Goal: Information Seeking & Learning: Learn about a topic

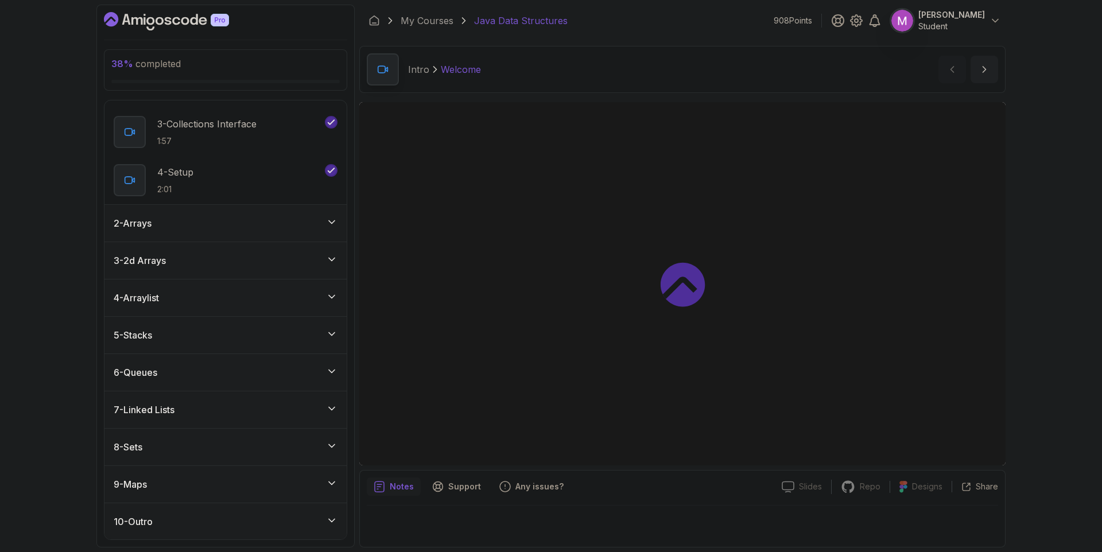
scroll to position [126, 0]
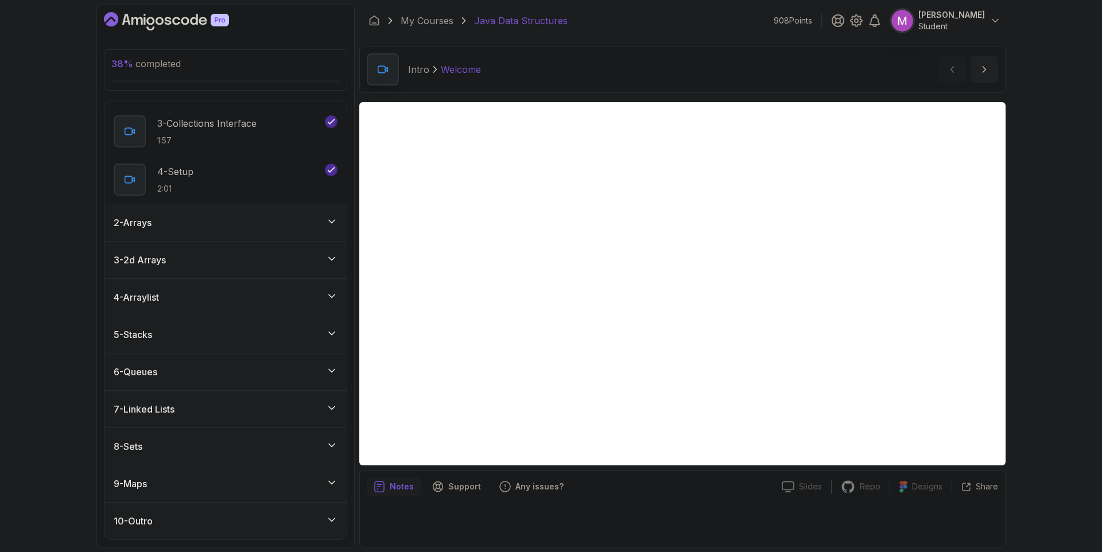
click at [302, 453] on div "8 - Sets" at bounding box center [225, 446] width 242 height 37
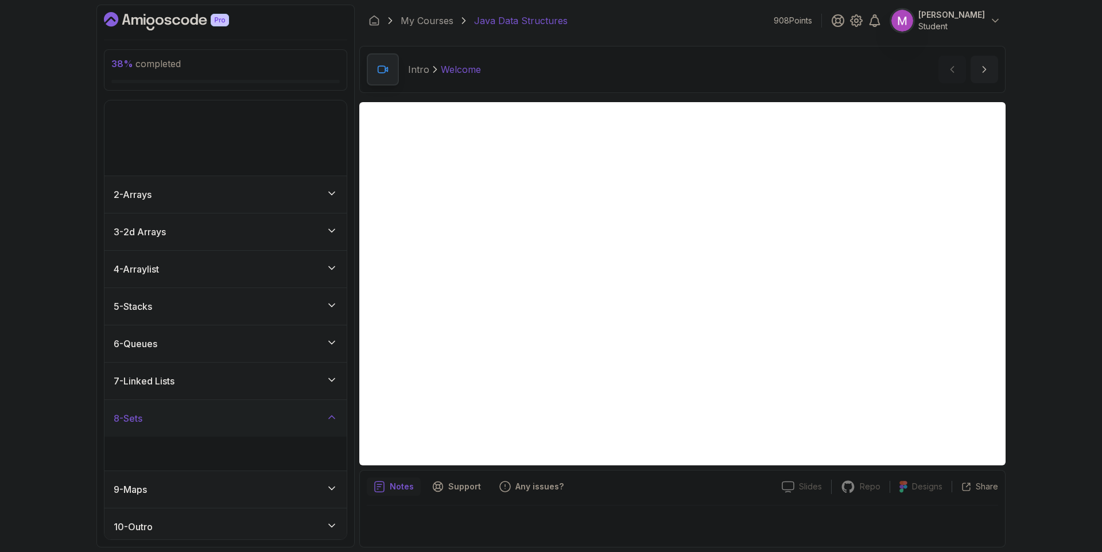
scroll to position [0, 0]
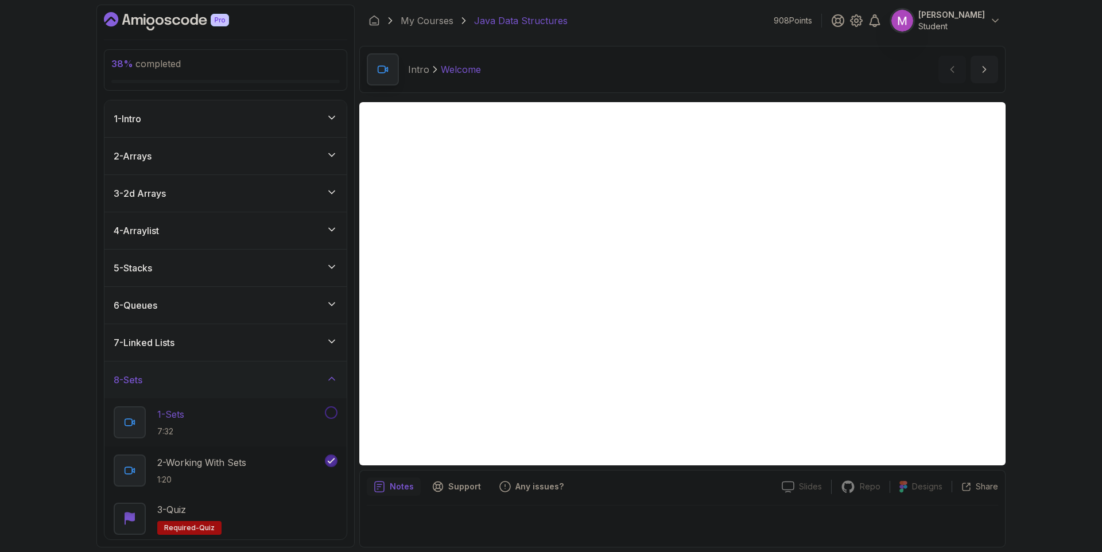
click at [254, 411] on div "1 - Sets 7:32" at bounding box center [218, 422] width 209 height 32
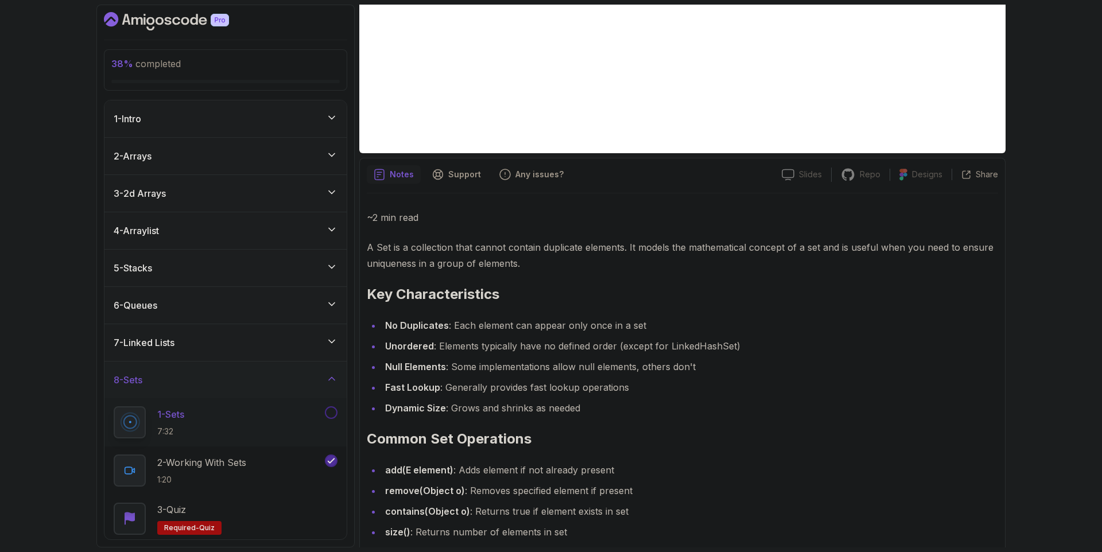
scroll to position [57, 0]
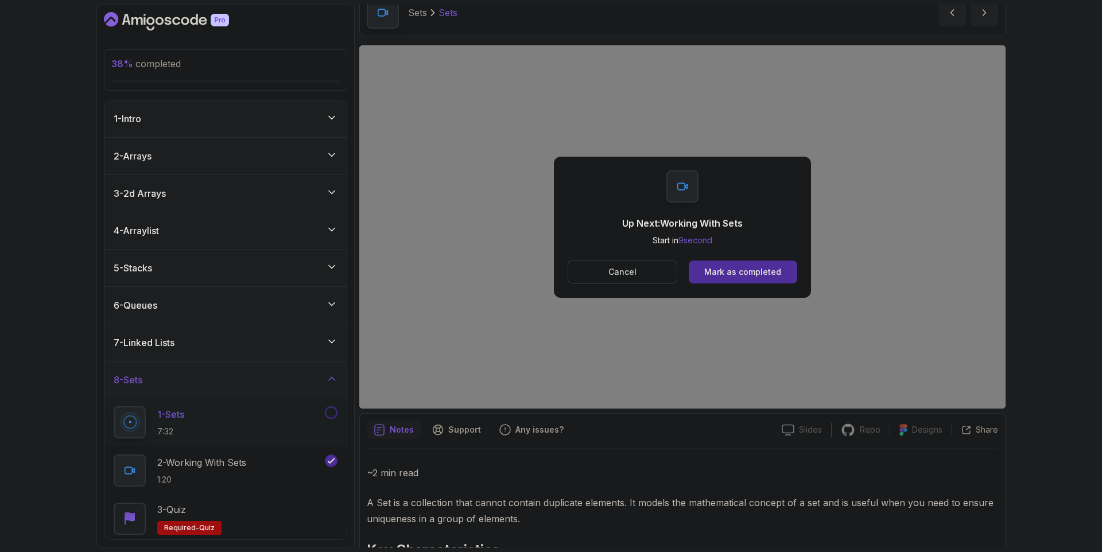
click at [638, 268] on button "Cancel" at bounding box center [622, 272] width 110 height 24
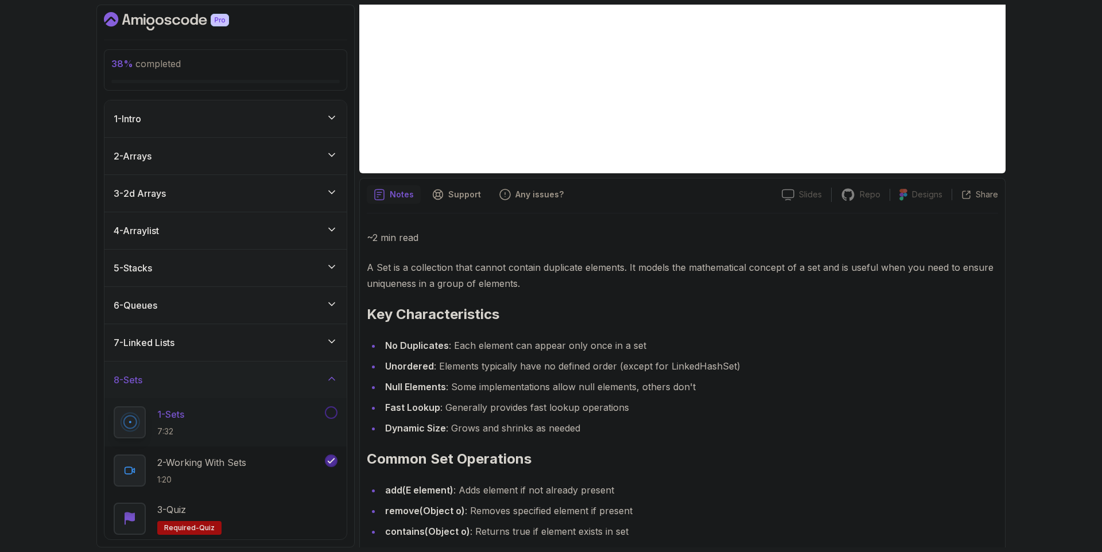
scroll to position [83, 0]
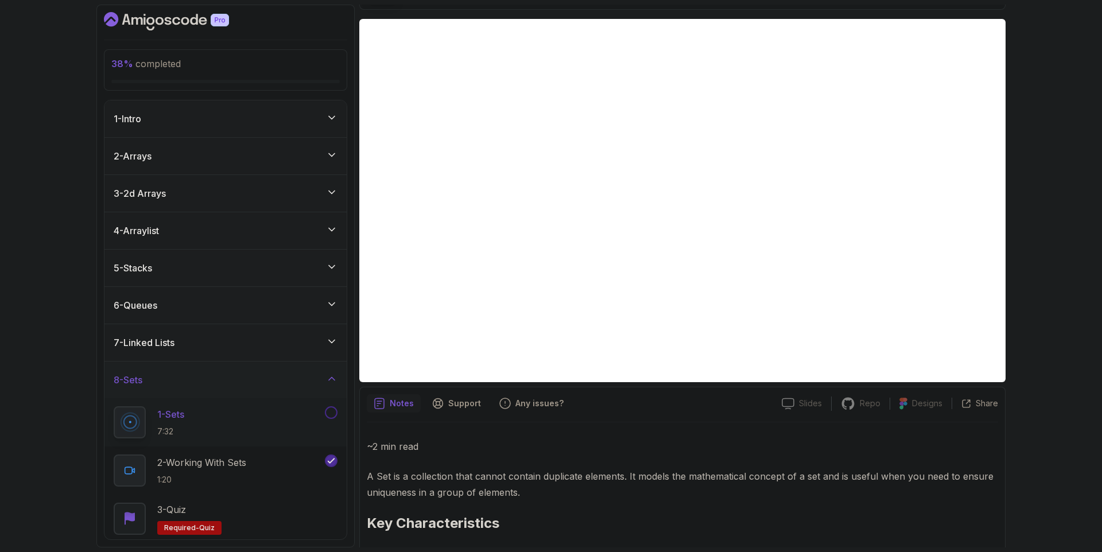
click at [336, 414] on button at bounding box center [331, 412] width 13 height 13
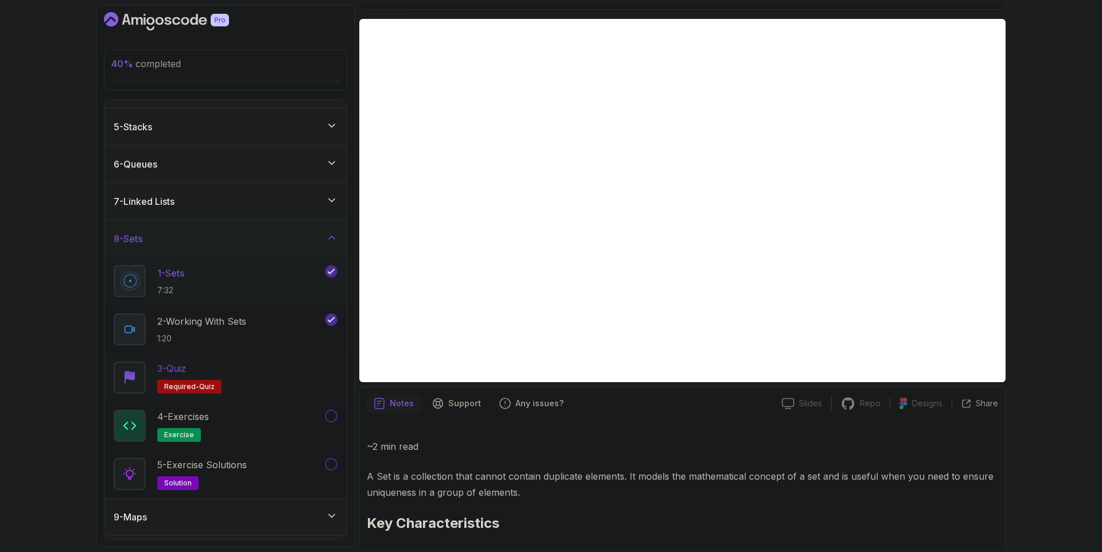
scroll to position [174, 0]
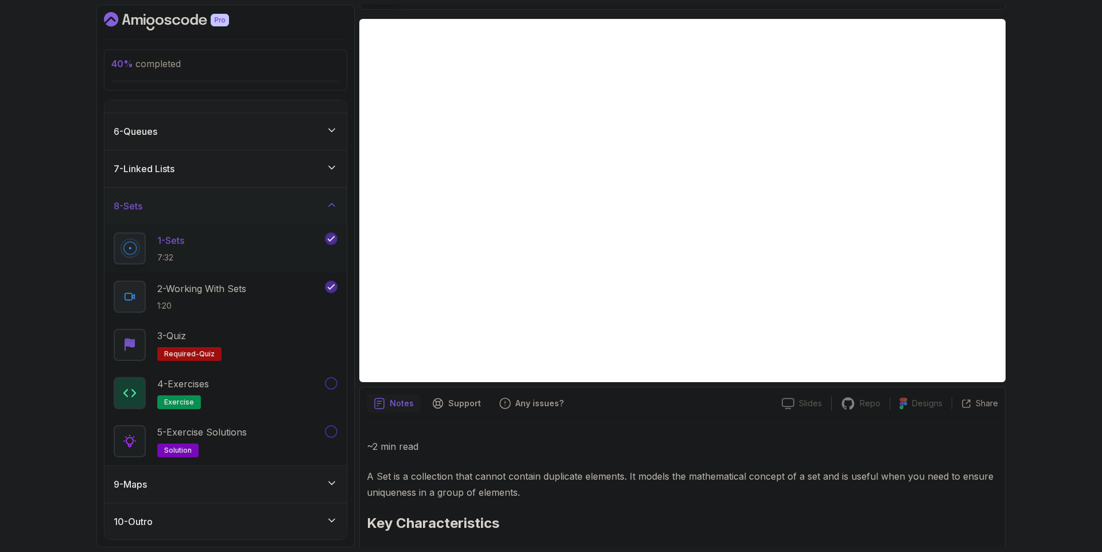
click at [270, 483] on div "9 - Maps" at bounding box center [226, 484] width 224 height 14
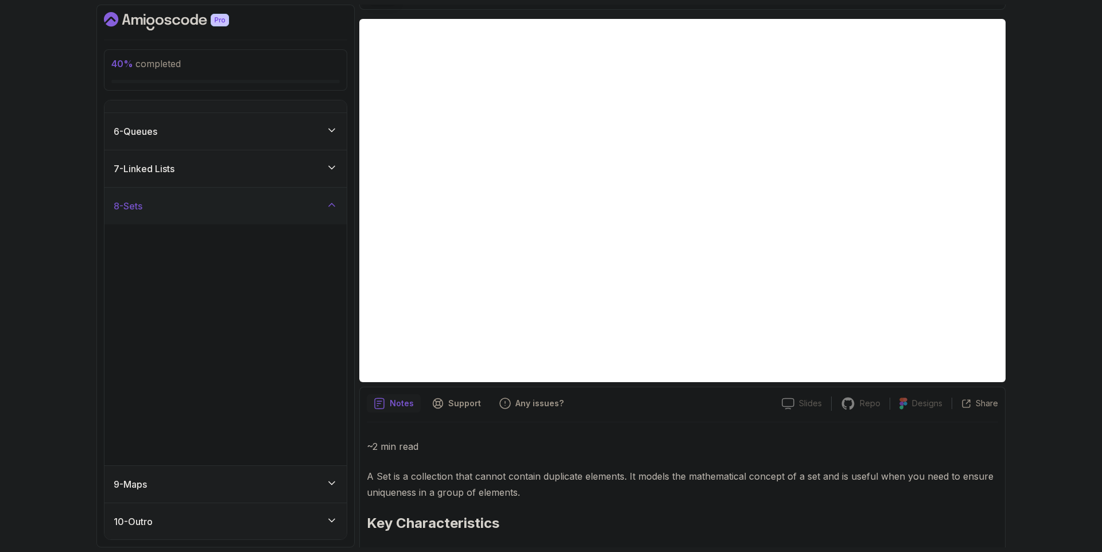
scroll to position [0, 0]
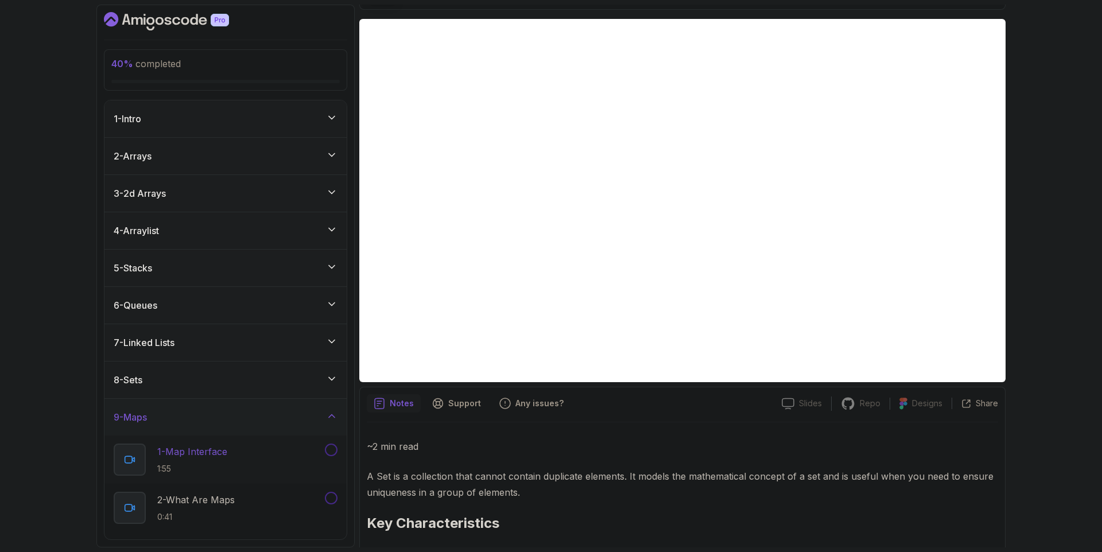
click at [246, 443] on div "1 - Map Interface 1:55" at bounding box center [218, 459] width 209 height 32
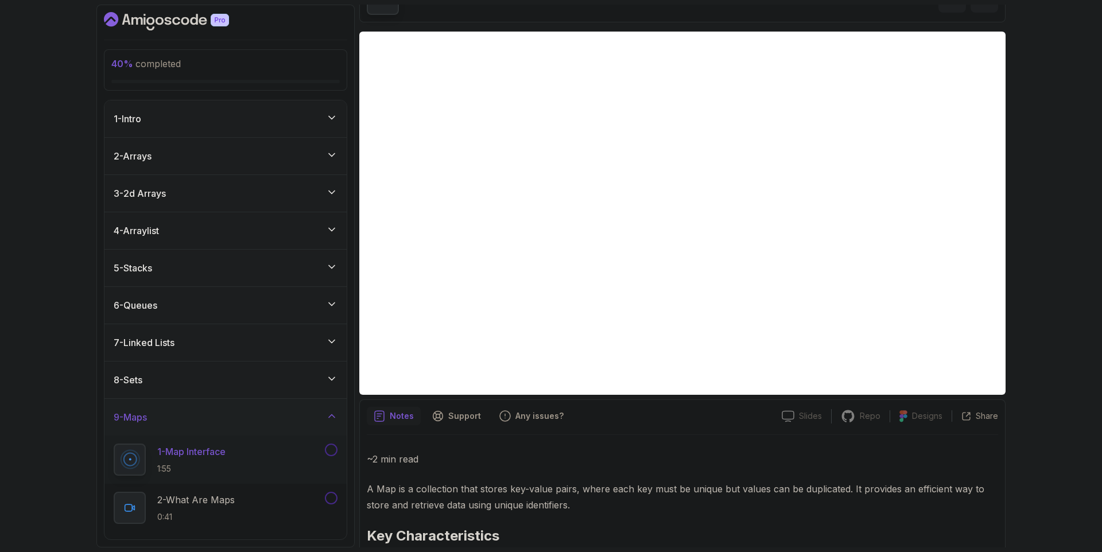
scroll to position [70, 0]
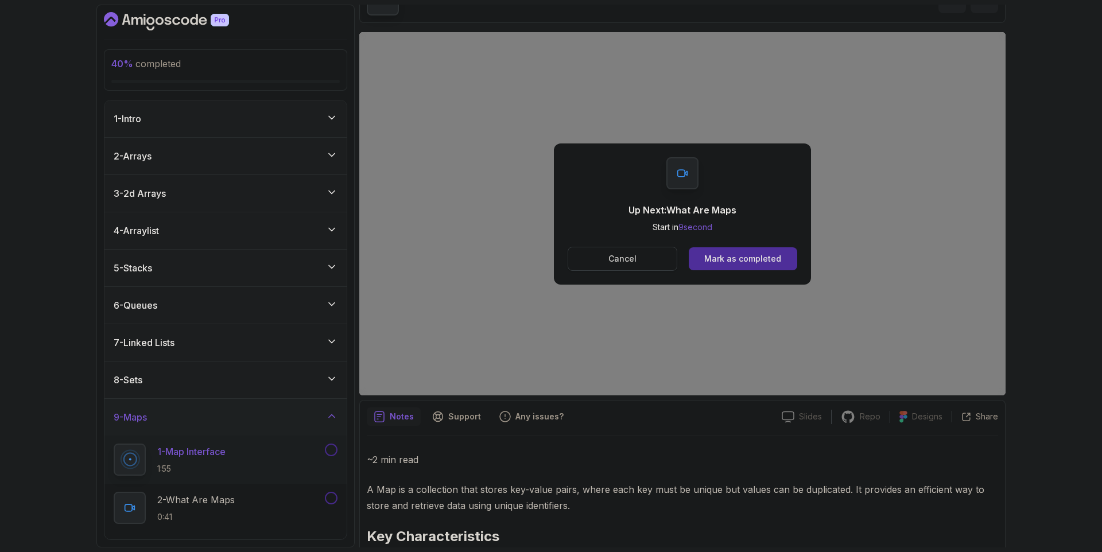
click at [624, 271] on div "Up Next: What Are Maps Start in 9 second Cancel Mark as completed" at bounding box center [682, 213] width 257 height 141
click at [630, 264] on p "Cancel" at bounding box center [622, 258] width 28 height 11
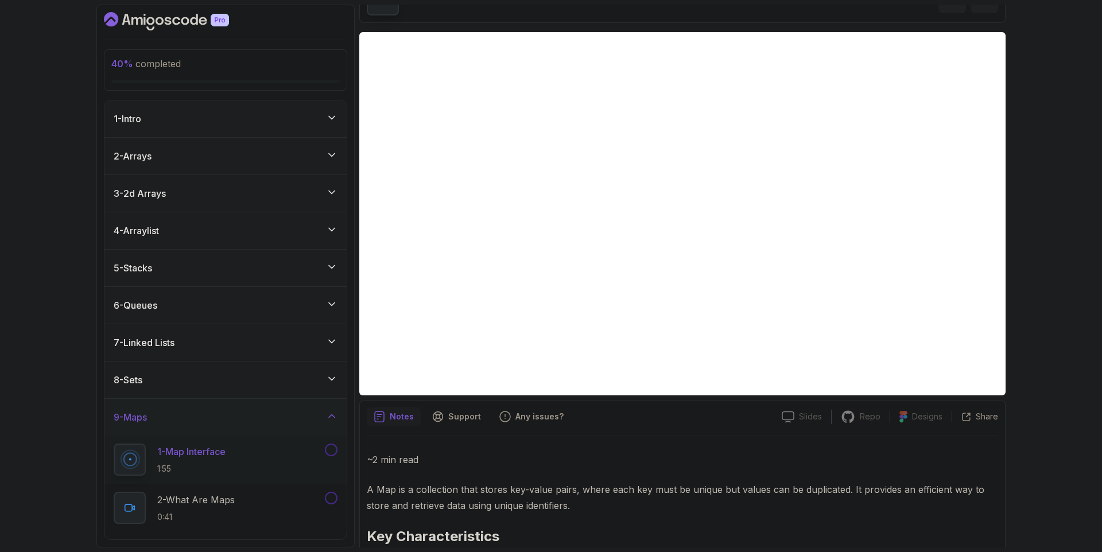
click at [333, 449] on button at bounding box center [331, 449] width 13 height 13
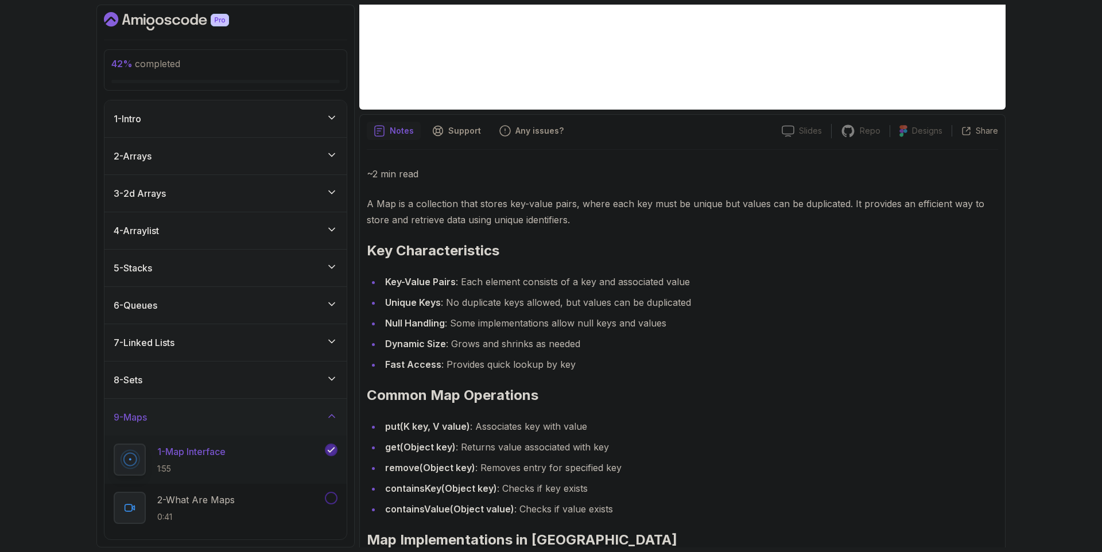
scroll to position [406, 0]
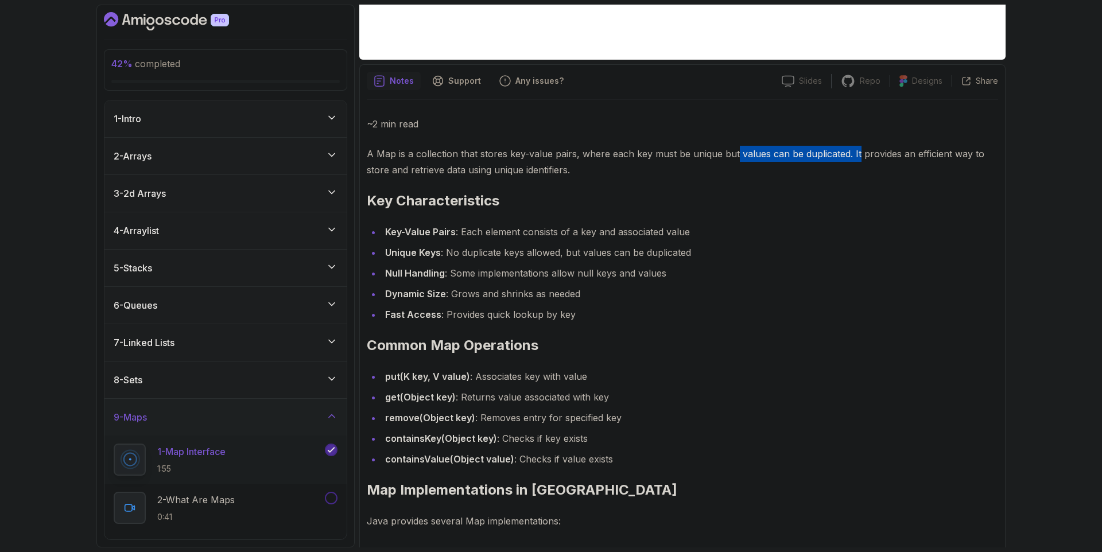
drag, startPoint x: 759, startPoint y: 151, endPoint x: 857, endPoint y: 154, distance: 97.6
click at [857, 154] on p "A Map is a collection that stores key-value pairs, where each key must be uniqu…" at bounding box center [682, 162] width 631 height 32
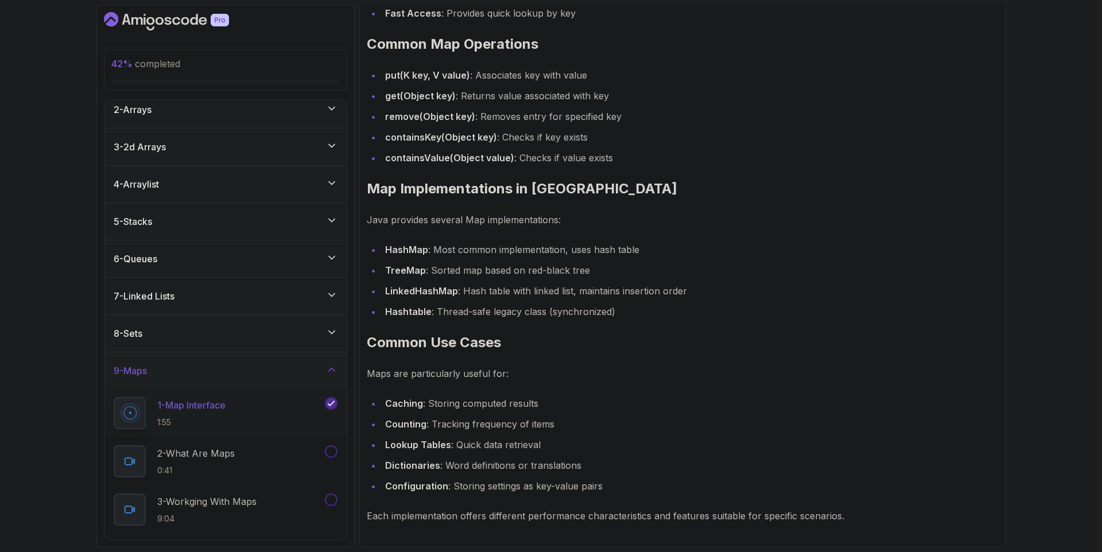
scroll to position [58, 0]
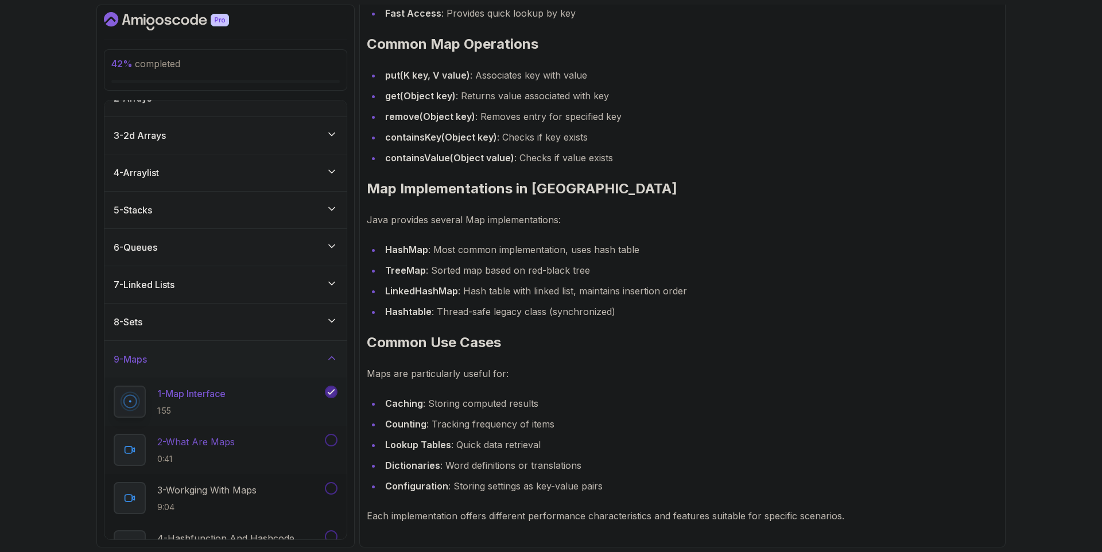
click at [231, 441] on p "2 - What Are Maps" at bounding box center [195, 442] width 77 height 14
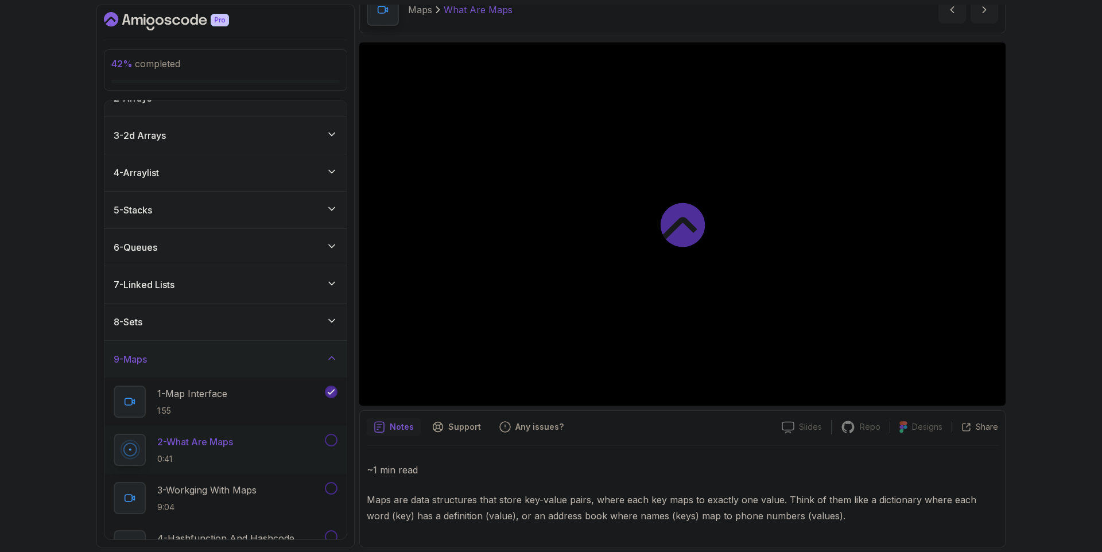
scroll to position [60, 0]
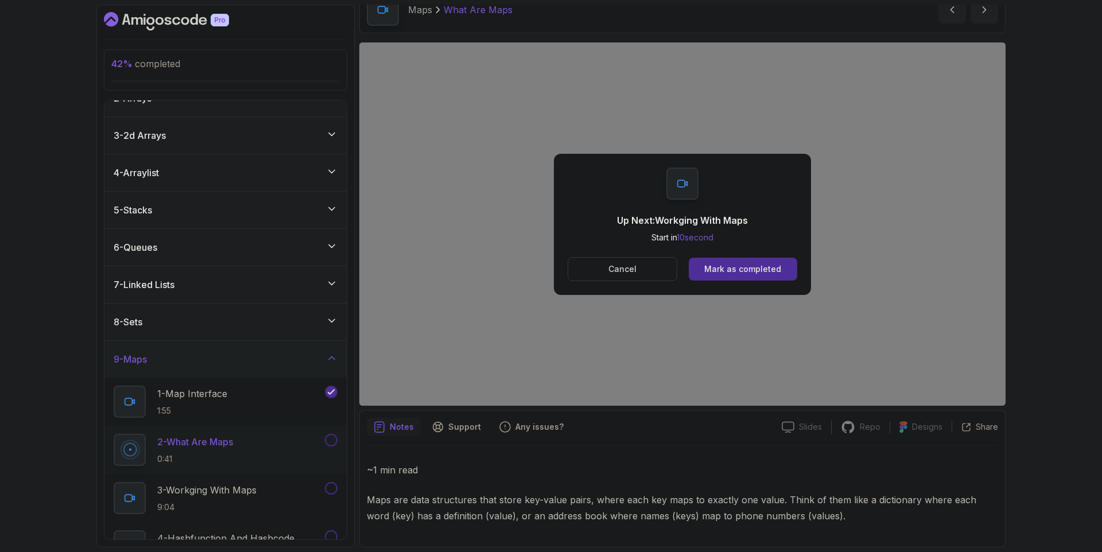
click at [653, 268] on button "Cancel" at bounding box center [622, 269] width 110 height 24
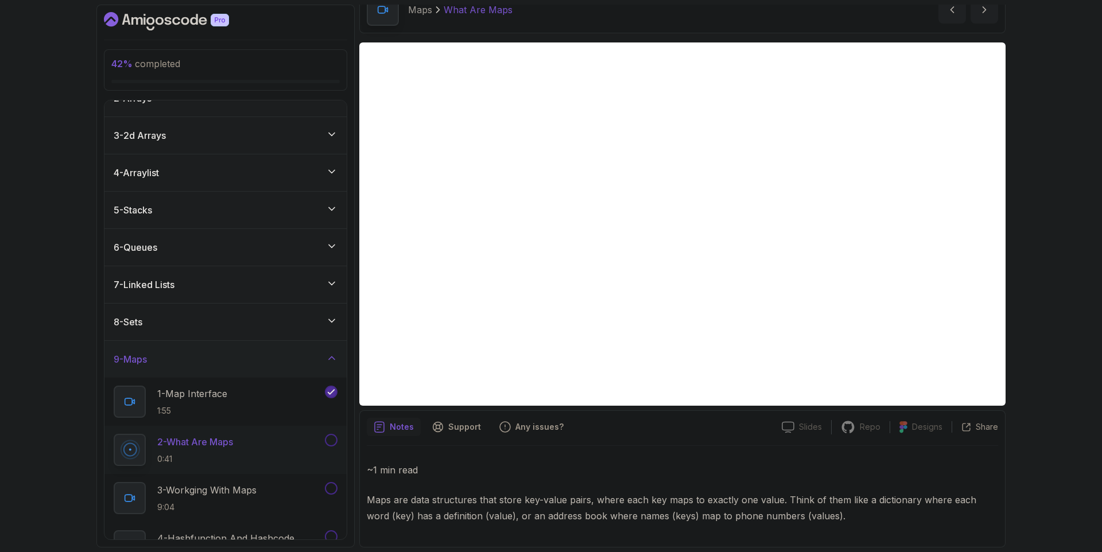
click at [330, 440] on button at bounding box center [331, 440] width 13 height 13
click at [251, 504] on p "9:04" at bounding box center [206, 506] width 99 height 11
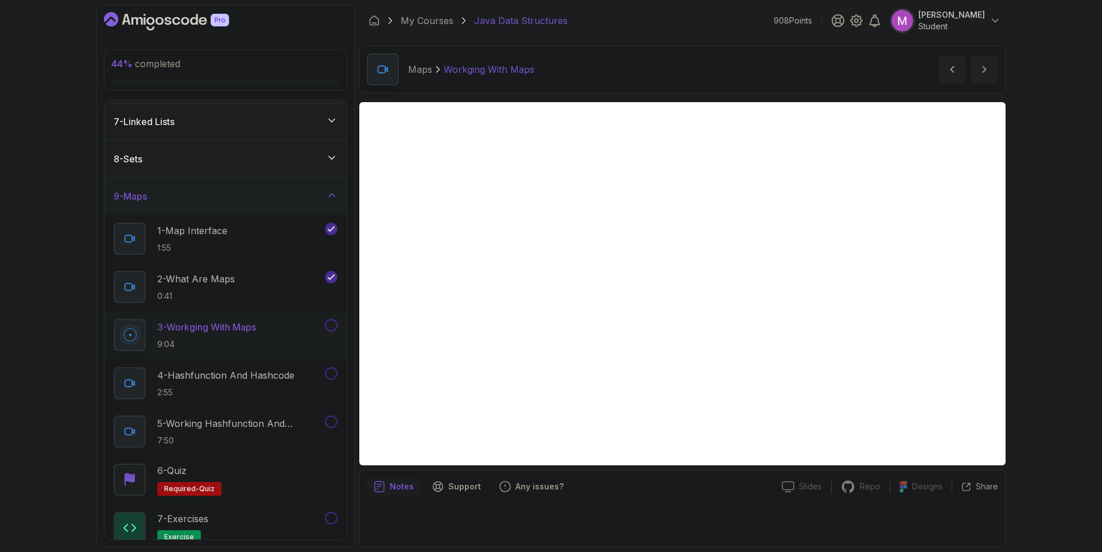
scroll to position [221, 0]
